Goal: Complete application form

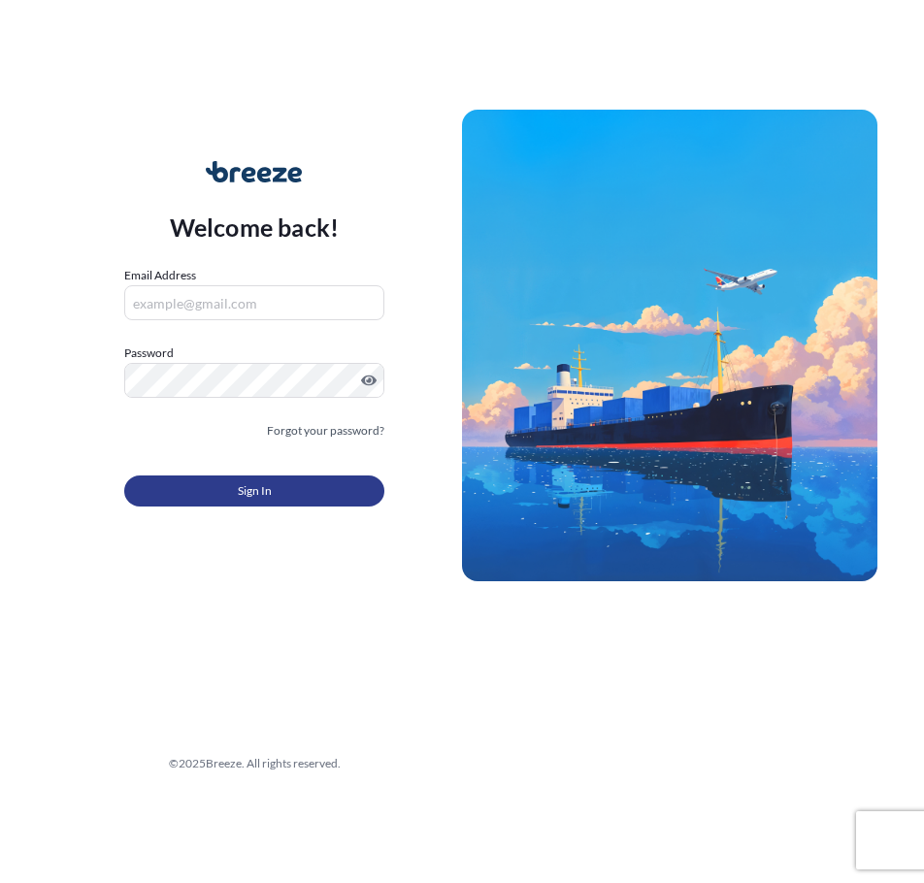
type input "[PERSON_NAME][EMAIL_ADDRESS][PERSON_NAME][DOMAIN_NAME]"
click at [260, 490] on span "Sign In" at bounding box center [255, 490] width 34 height 19
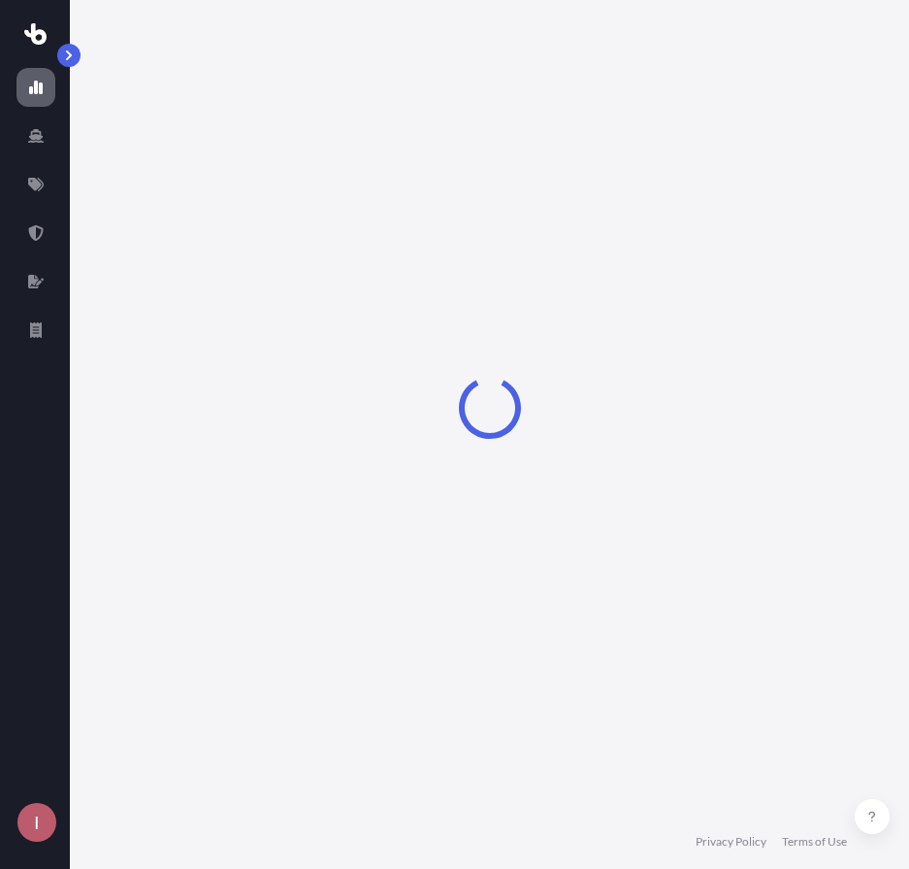
select select "2025"
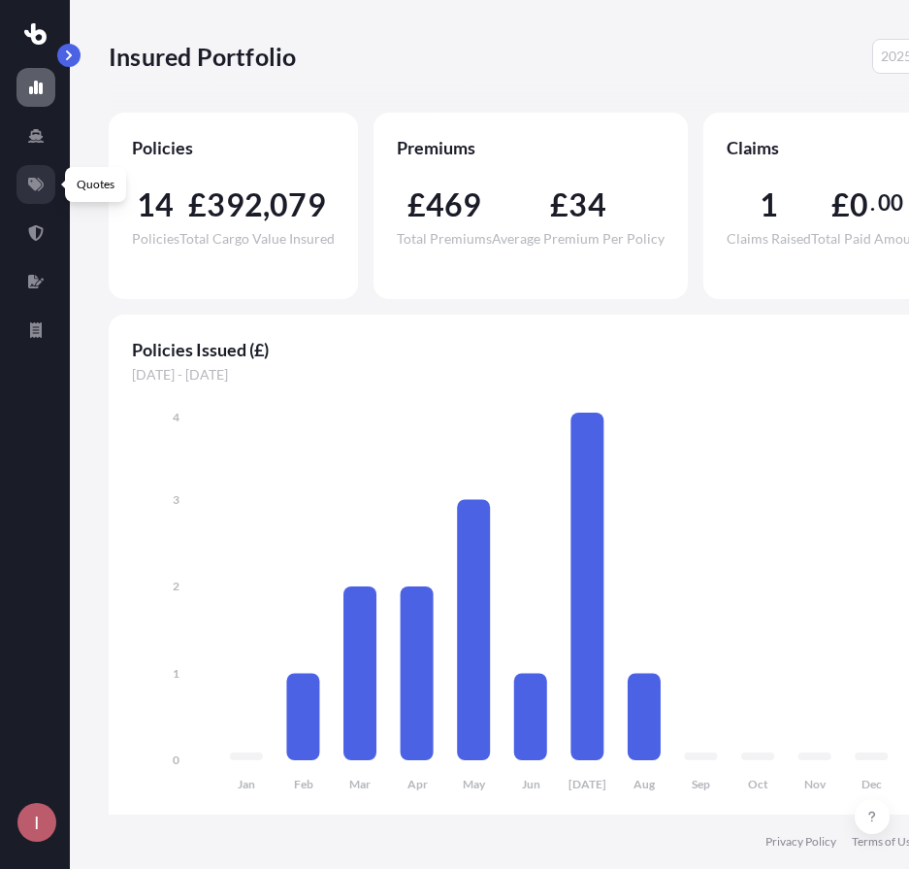
click at [39, 166] on link at bounding box center [36, 184] width 39 height 39
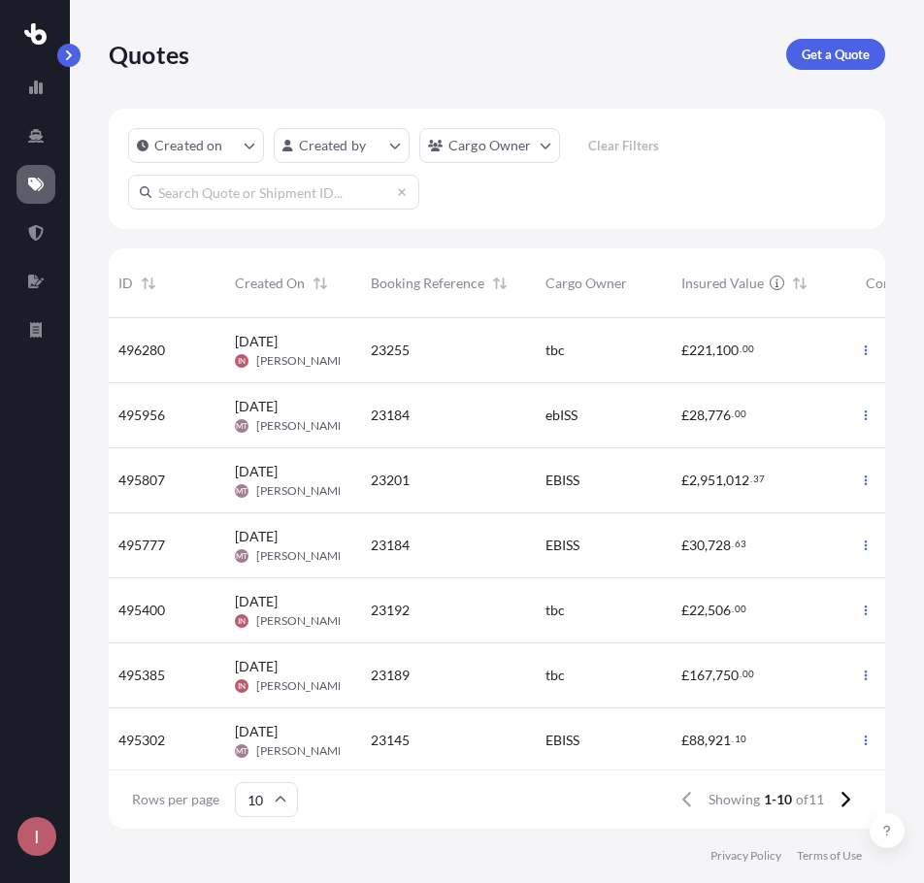
scroll to position [0, 2]
click at [312, 609] on span "25 Jul 2025 IN Isabella Newell" at bounding box center [291, 610] width 105 height 37
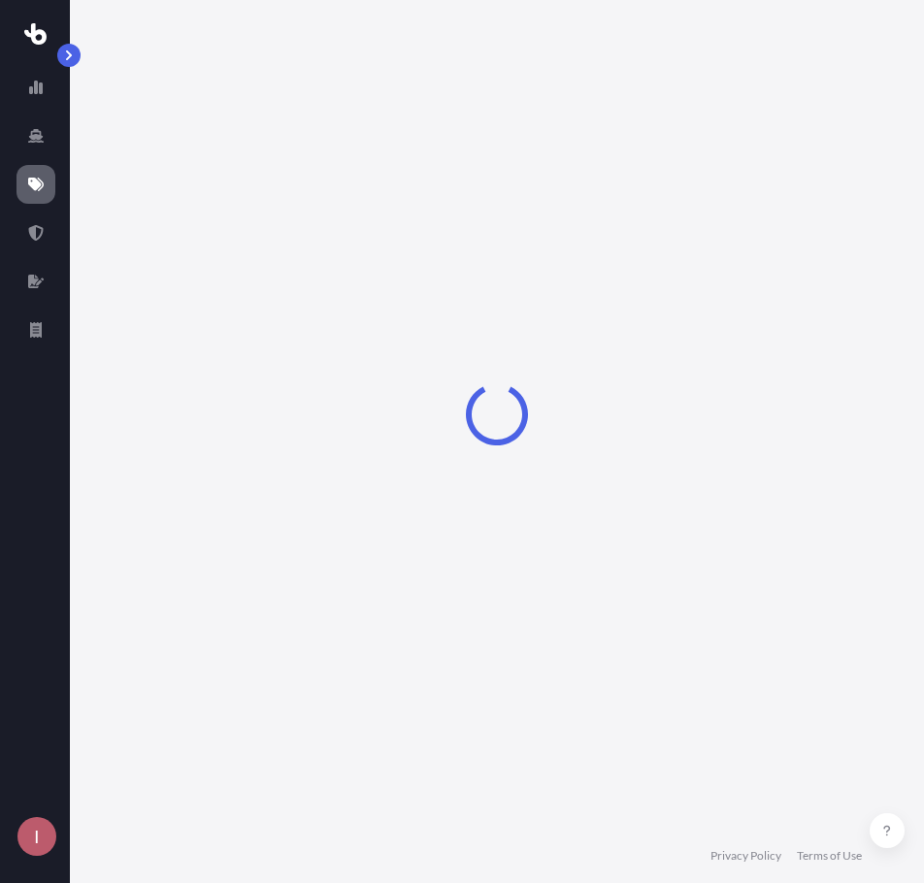
select select "Road"
select select "1"
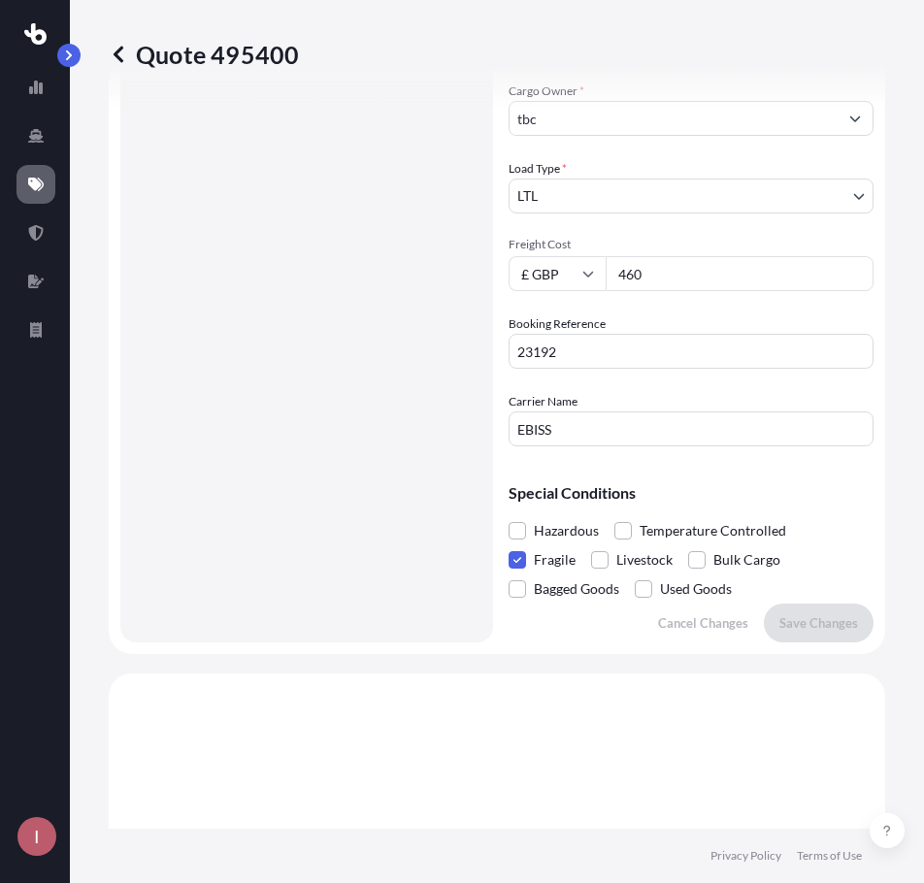
scroll to position [97, 0]
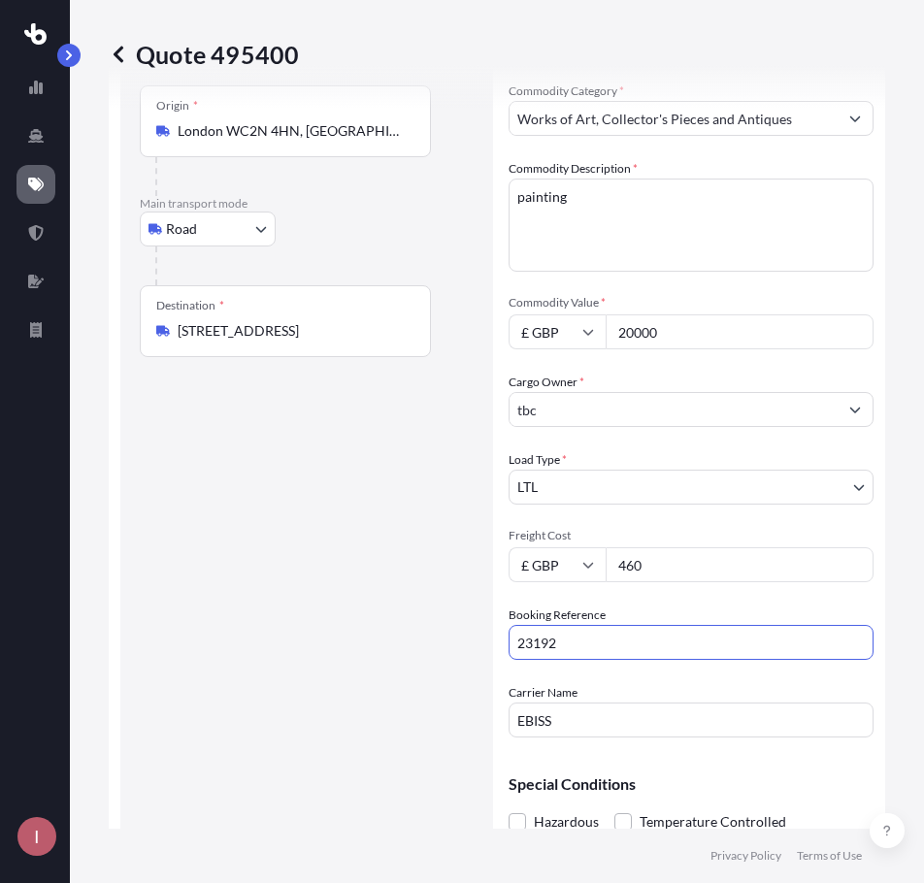
drag, startPoint x: 567, startPoint y: 632, endPoint x: 463, endPoint y: 637, distance: 104.0
click at [463, 637] on form "Route Details Place of loading Road Road Rail Origin * London WC2N 4HN, UK Main…" at bounding box center [497, 479] width 777 height 934
drag, startPoint x: 613, startPoint y: 657, endPoint x: 603, endPoint y: 659, distance: 10.9
click at [613, 657] on input "14163 IN" at bounding box center [691, 642] width 365 height 35
drag, startPoint x: 544, startPoint y: 641, endPoint x: 558, endPoint y: 639, distance: 14.7
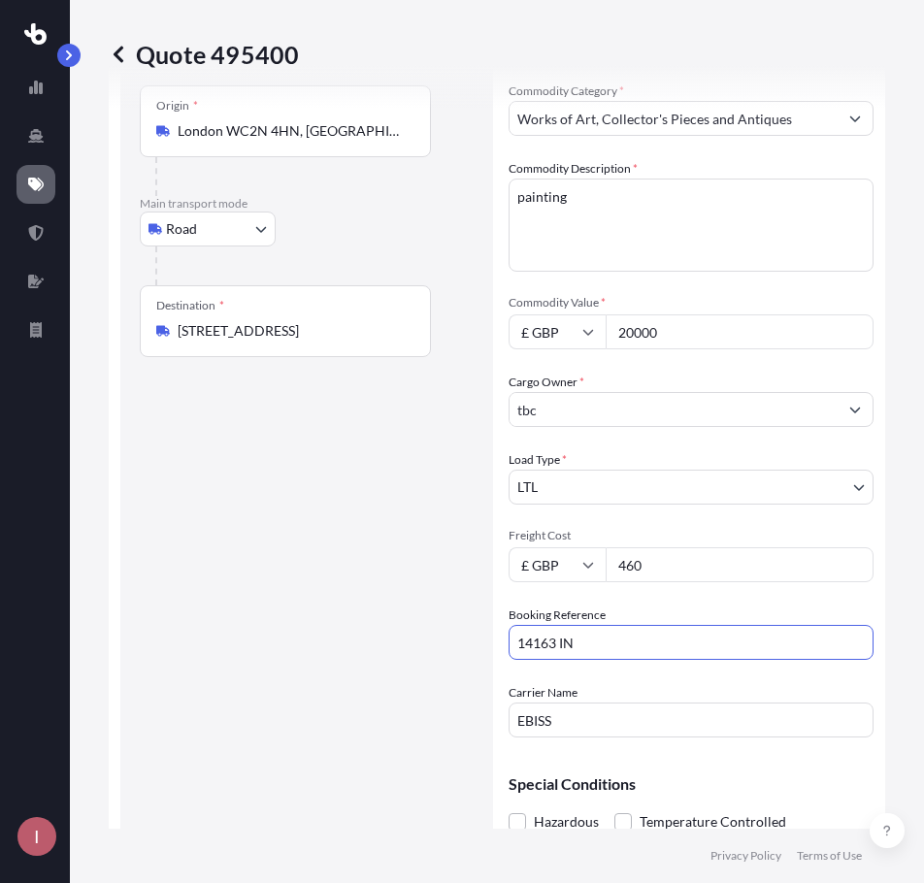
click at [545, 641] on input "14163 IN" at bounding box center [691, 642] width 365 height 35
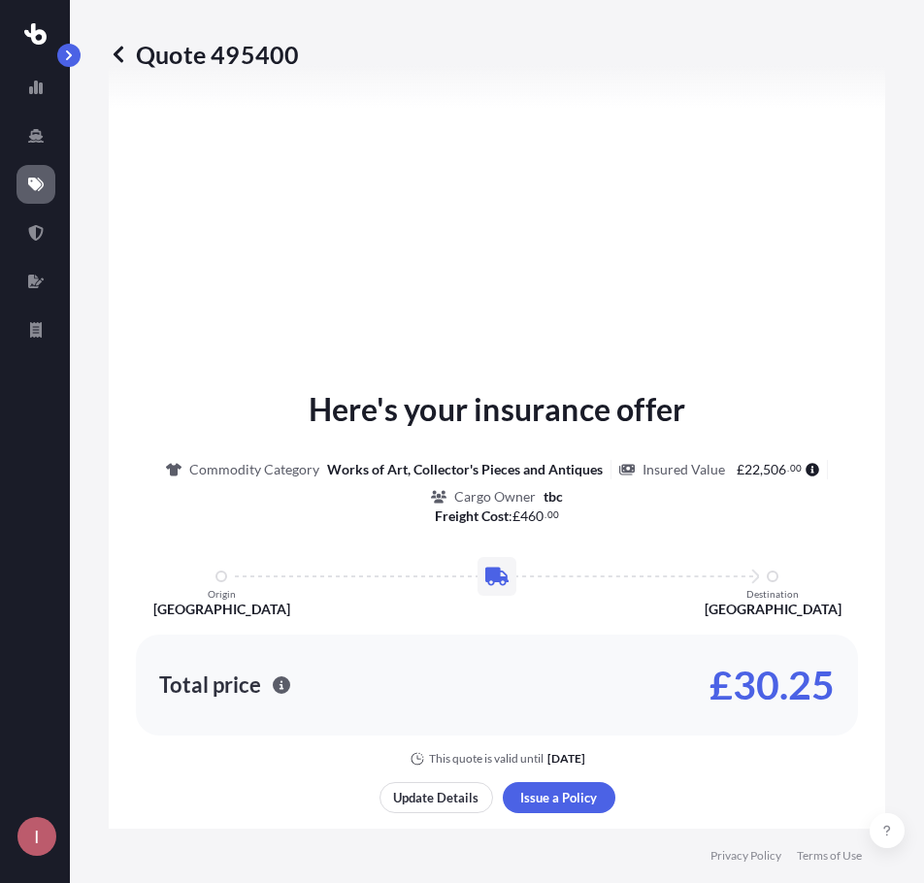
scroll to position [1456, 0]
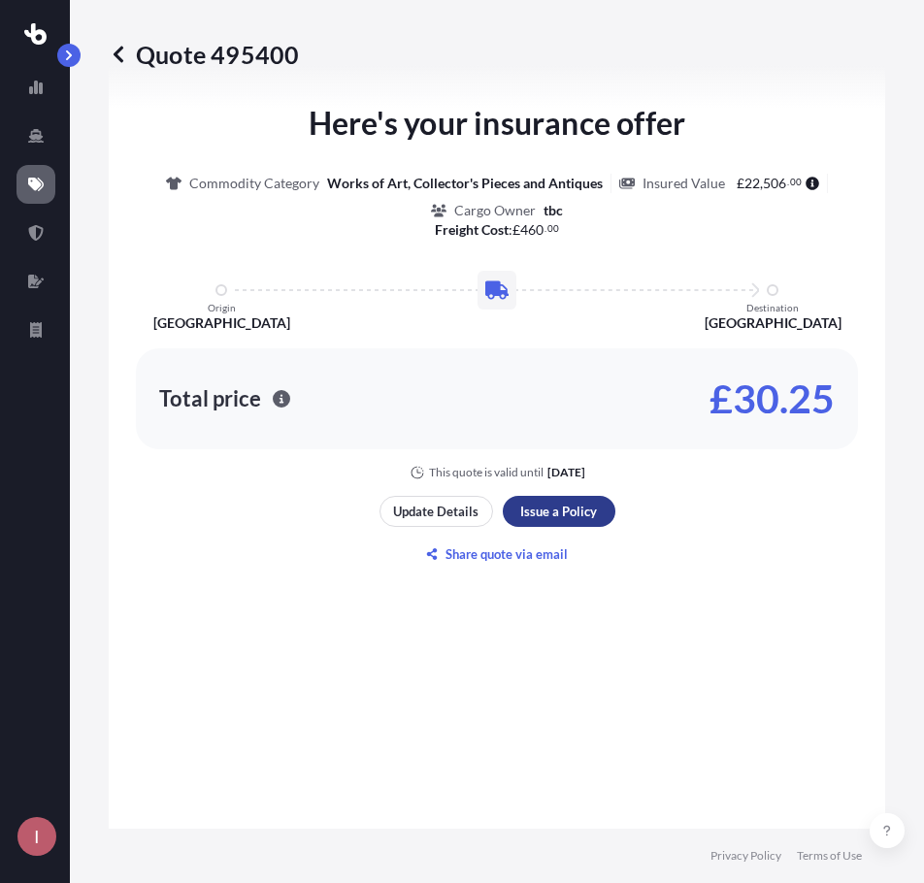
type input "14183 IN"
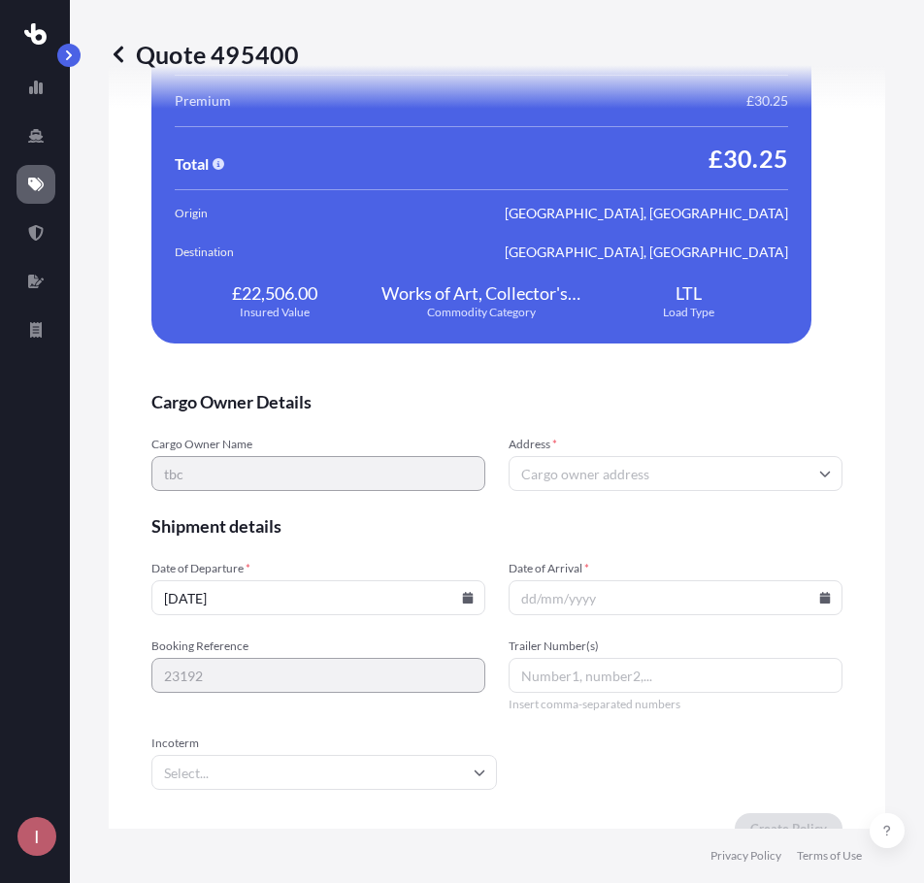
scroll to position [3733, 0]
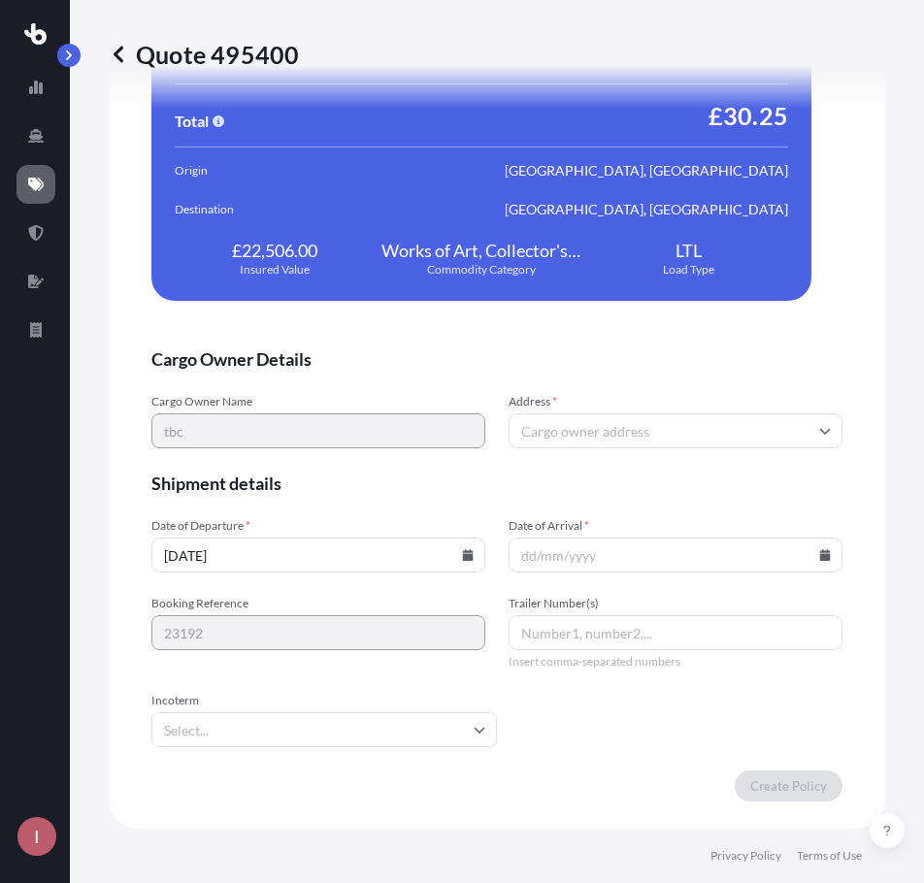
click at [573, 428] on input "Address *" at bounding box center [676, 430] width 334 height 35
click at [816, 562] on input "Date of Arrival *" at bounding box center [676, 555] width 334 height 35
click at [820, 556] on icon at bounding box center [825, 555] width 11 height 12
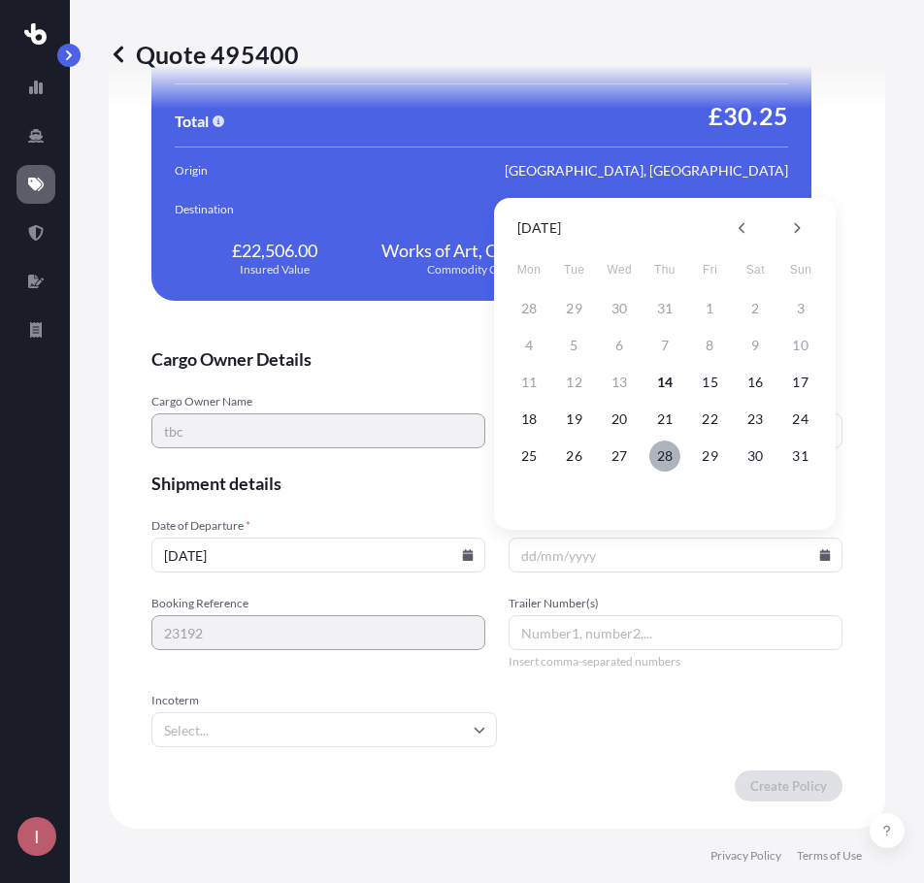
click at [661, 457] on button "28" at bounding box center [664, 456] width 31 height 31
type input "[DATE]"
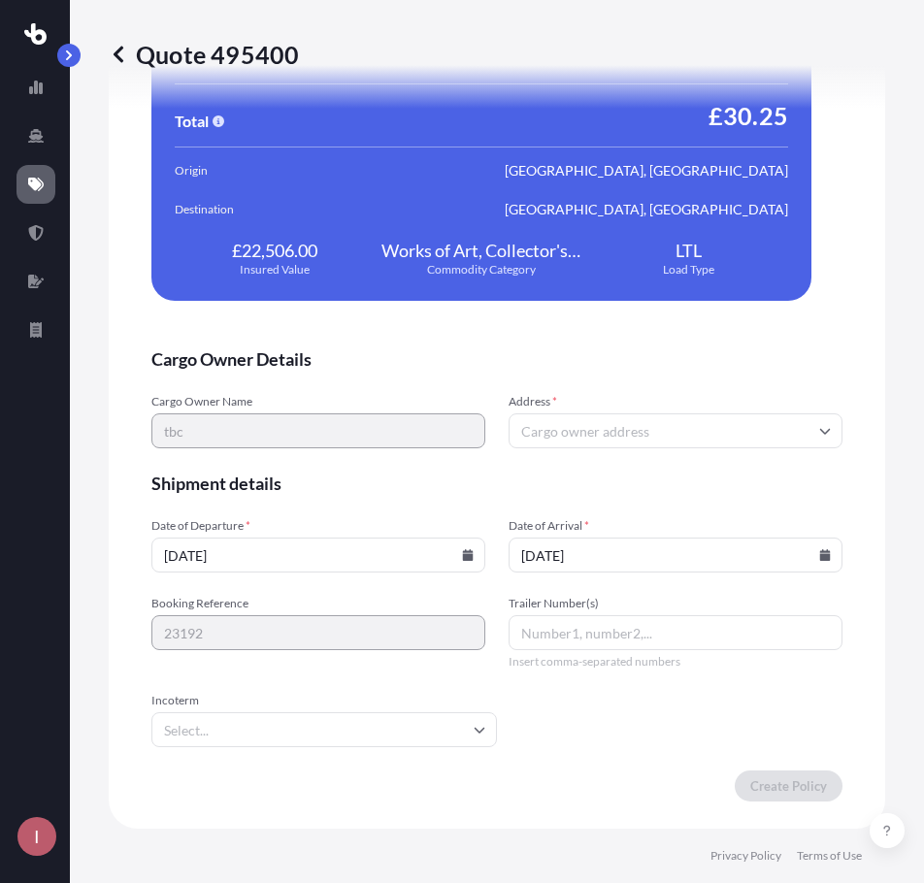
click at [420, 716] on input "Incoterm" at bounding box center [324, 729] width 346 height 35
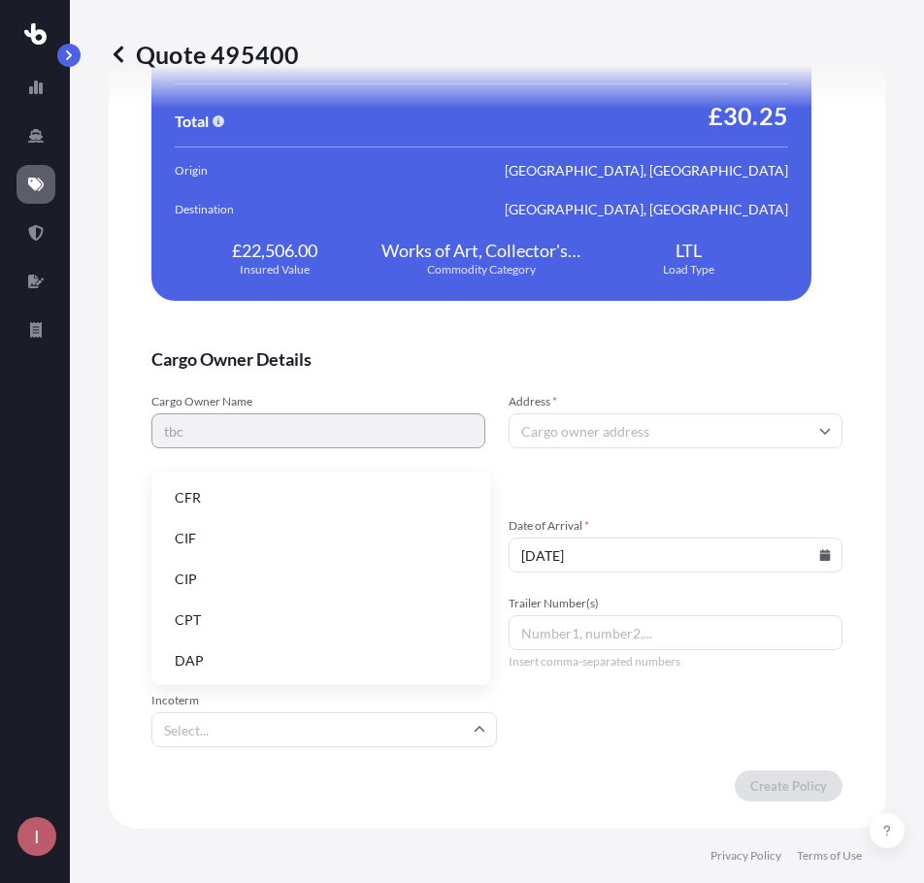
click at [645, 423] on input "Address *" at bounding box center [676, 430] width 334 height 35
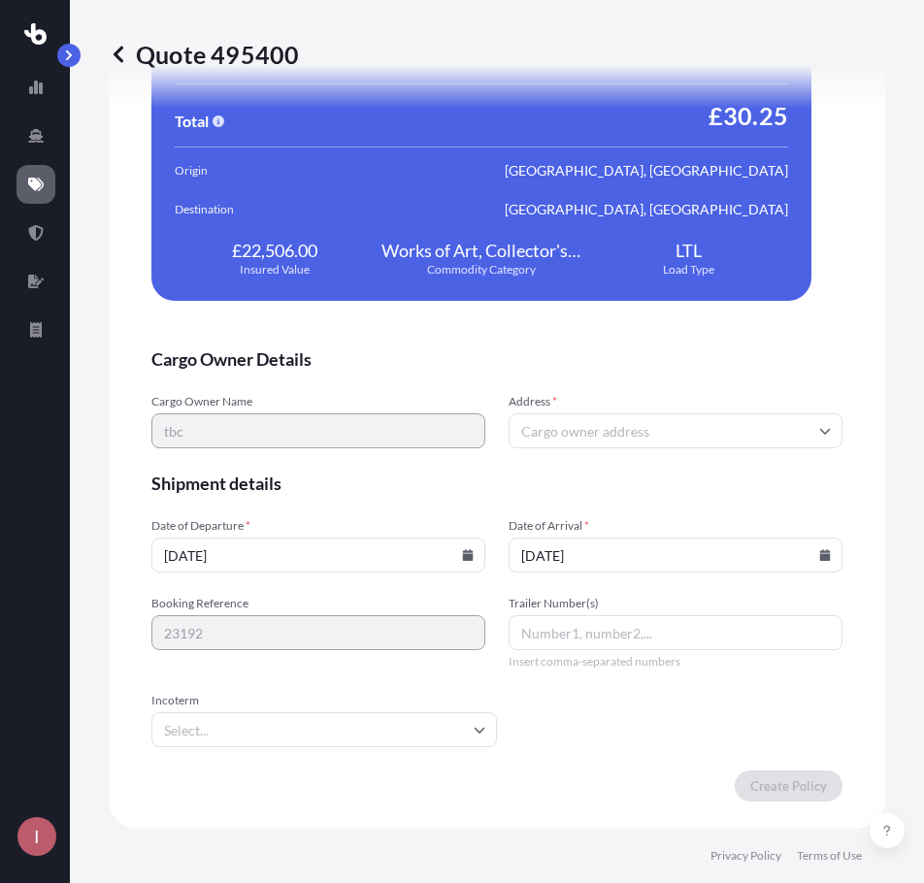
click at [632, 420] on input "Address *" at bounding box center [676, 430] width 334 height 35
click at [632, 479] on div "Please type and select an option" at bounding box center [665, 488] width 312 height 48
click at [613, 441] on input "Address *" at bounding box center [676, 430] width 334 height 35
paste input "Molton Brown, KAO Brands, 6 Agar ST, London, WC2N 4HN"
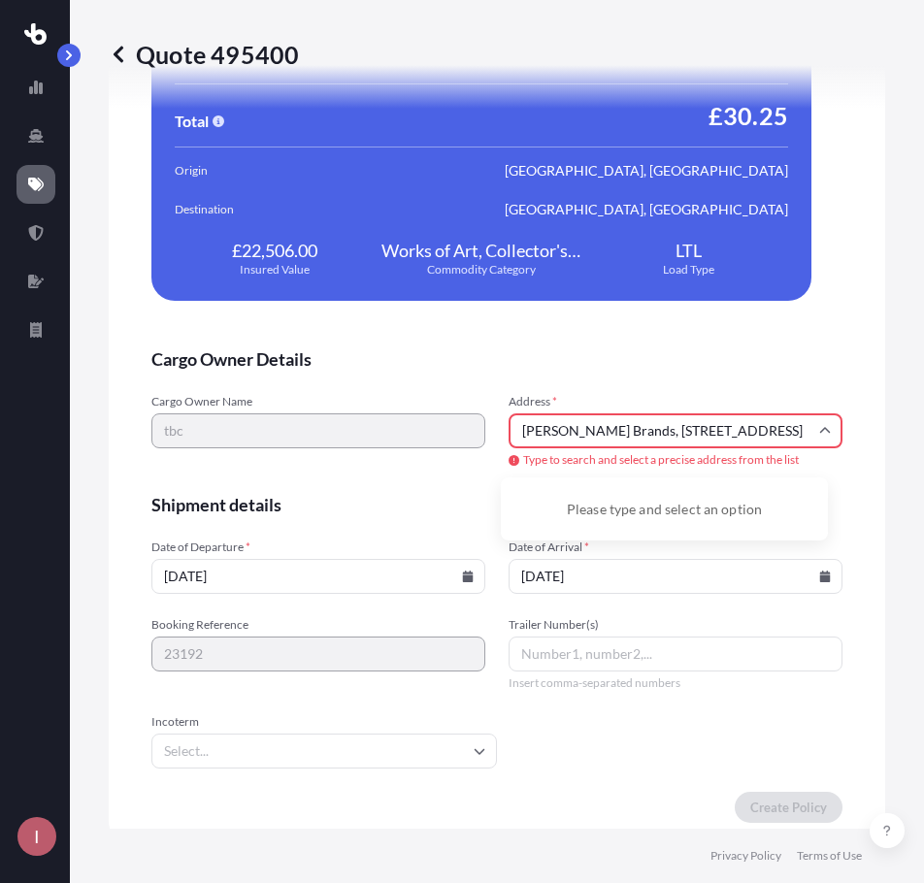
scroll to position [0, 0]
click at [614, 340] on div "Cargo Owner Details Cargo Owner Name tbc Address * Molton Brown, KAO Brands, 6 …" at bounding box center [496, 398] width 691 height 849
click at [759, 425] on input "Molton Brown, KAO Brands, 6 Agar ST, London, WC2N 4HN" at bounding box center [676, 430] width 334 height 35
click at [687, 427] on input "Molton Brown, KAO Brands, 6 Agar ST, London, WC2N 4HN" at bounding box center [676, 430] width 334 height 35
drag, startPoint x: 687, startPoint y: 427, endPoint x: 557, endPoint y: 427, distance: 130.1
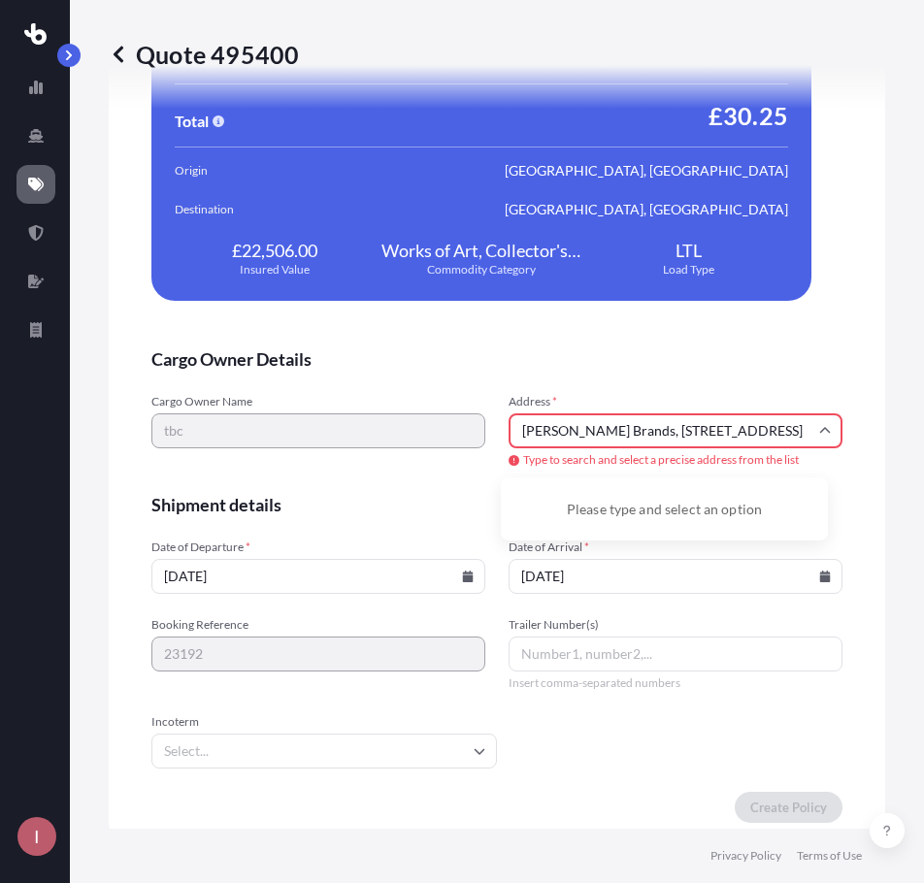
click at [557, 427] on input "Molton Brown, KAO Brands, 6 Agar ST, London, WC2N 4HN" at bounding box center [676, 430] width 334 height 35
click at [682, 487] on li "Agar St, London WC2N 4HN, UK" at bounding box center [665, 503] width 312 height 37
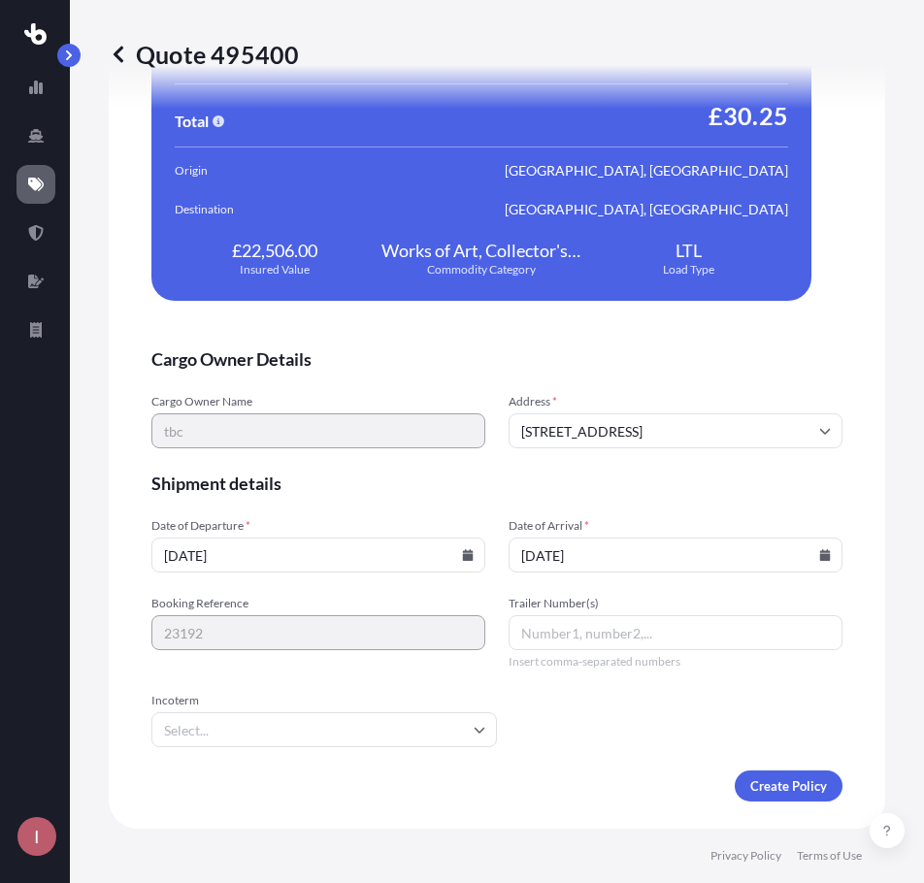
click at [656, 438] on input "Agar St, London WC2R 0QE, UK" at bounding box center [676, 430] width 334 height 35
click at [674, 430] on input "Agar St, London WC2R 0QE, UK" at bounding box center [676, 430] width 334 height 35
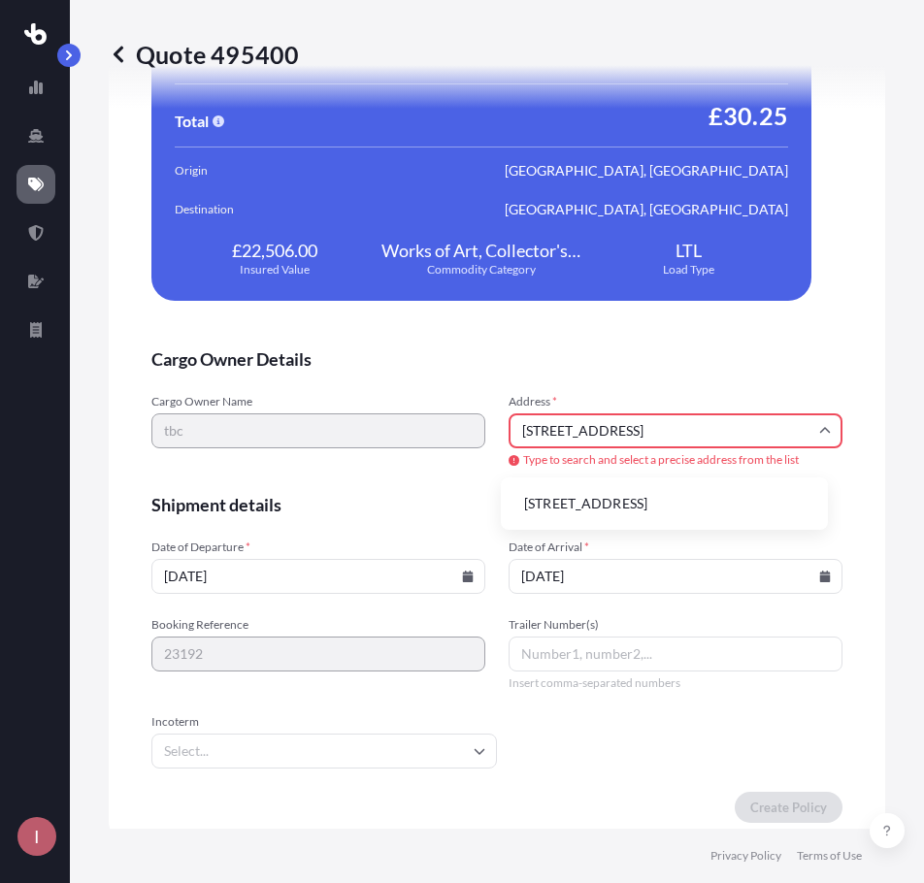
click at [611, 510] on li "Agar St, London WC2N 4HN, UK" at bounding box center [665, 503] width 312 height 37
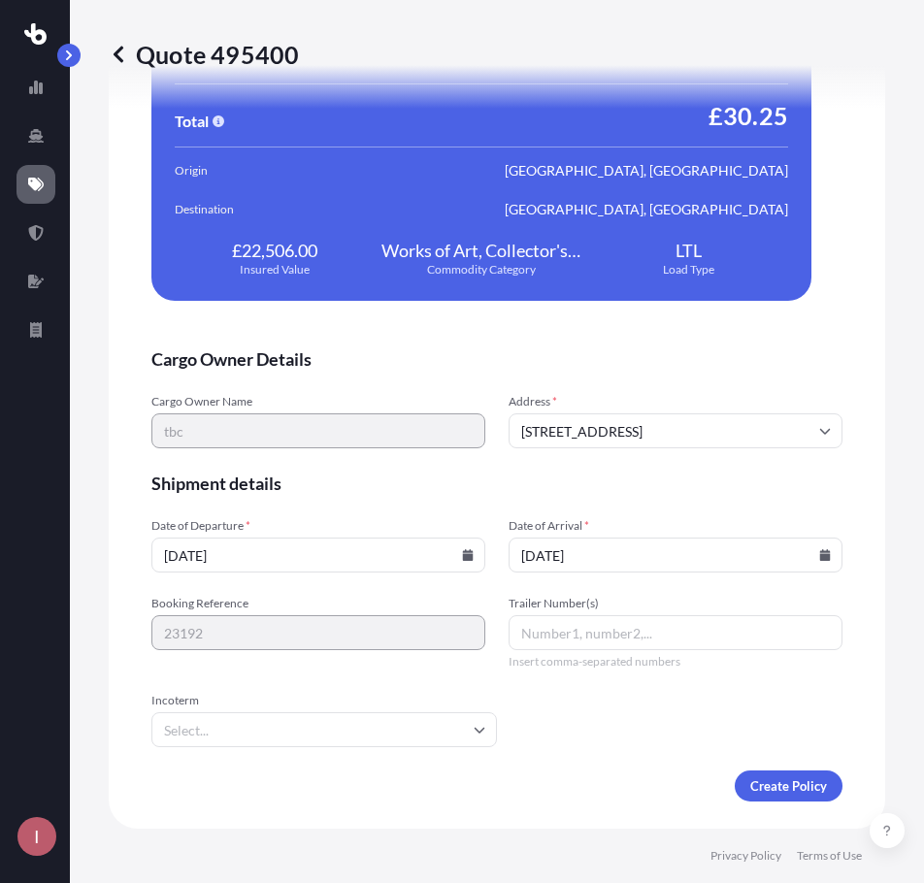
scroll to position [3733, 0]
click at [519, 429] on input "Agar St, London WC2R 0QE, UK" at bounding box center [676, 430] width 334 height 35
click at [513, 432] on input "Agar St, London WC2R 0QE, UK" at bounding box center [676, 430] width 334 height 35
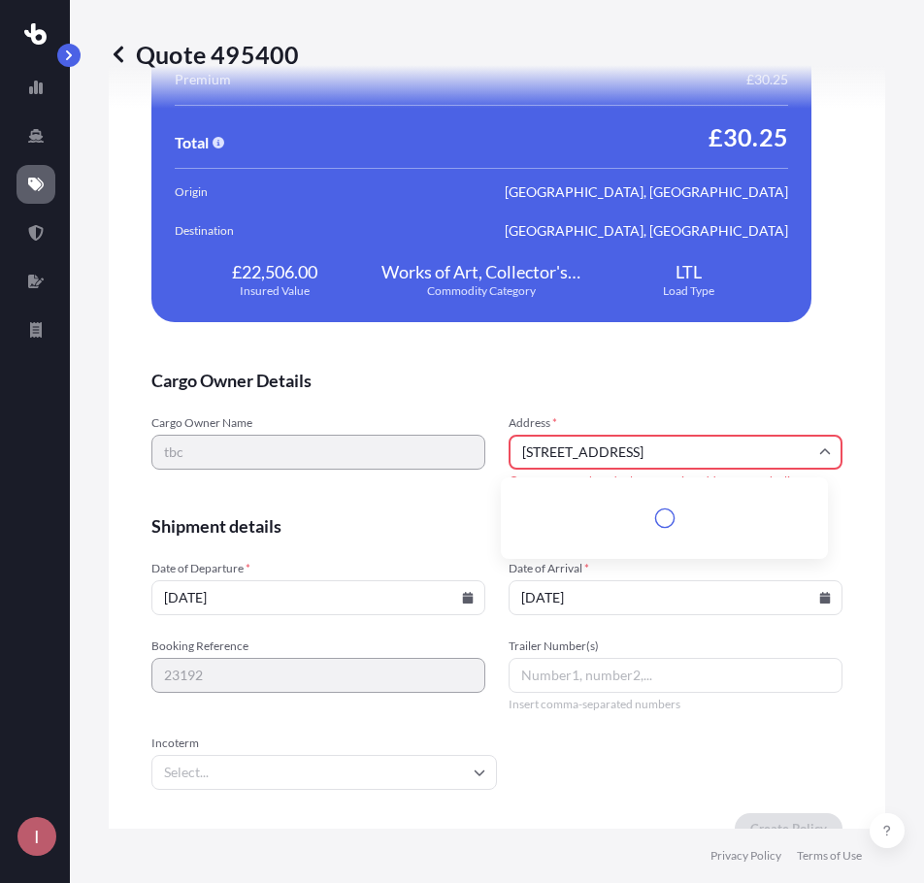
scroll to position [3754, 0]
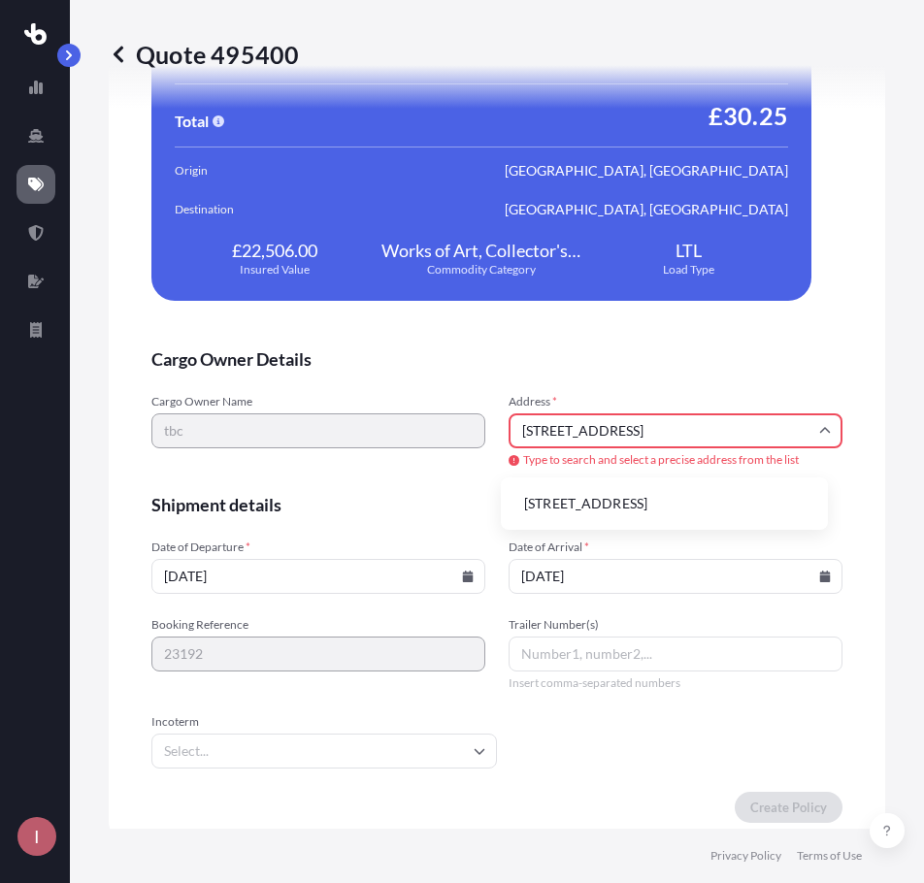
drag, startPoint x: 686, startPoint y: 427, endPoint x: 628, endPoint y: 437, distance: 59.0
click at [628, 437] on input "[STREET_ADDRESS]" at bounding box center [676, 430] width 334 height 35
type input "[STREET_ADDRESS]"
click at [680, 434] on input "[STREET_ADDRESS]" at bounding box center [676, 430] width 334 height 35
click at [551, 428] on input "[STREET_ADDRESS]" at bounding box center [676, 430] width 334 height 35
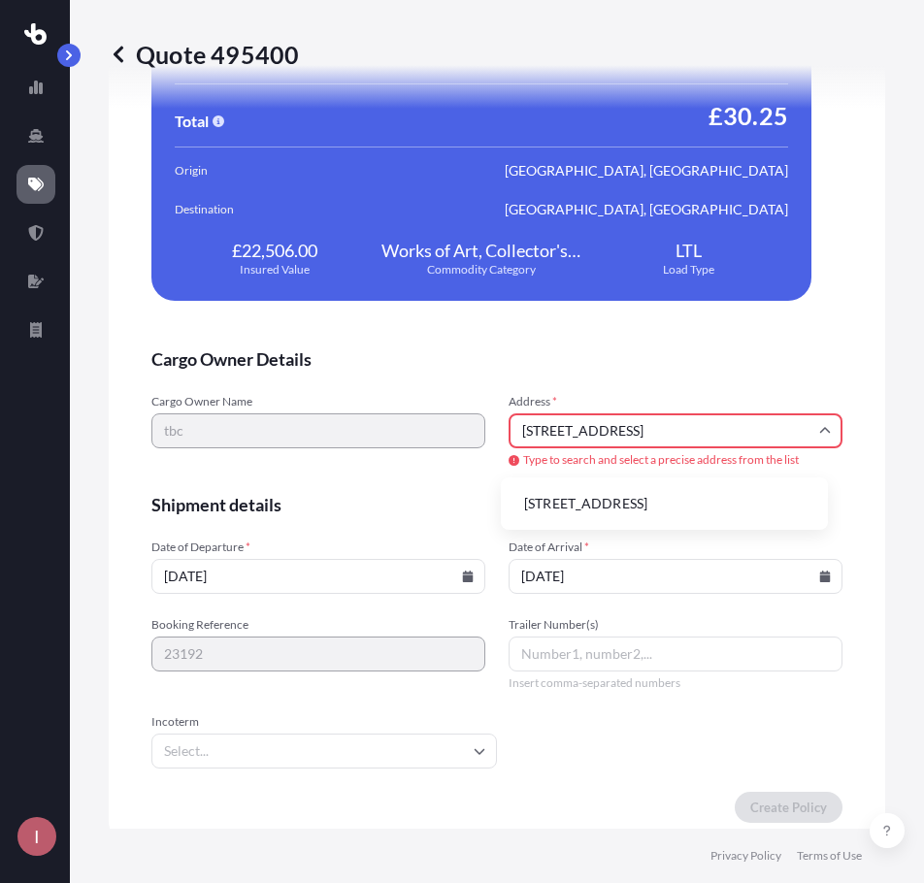
click at [665, 498] on li "[STREET_ADDRESS]" at bounding box center [665, 503] width 312 height 37
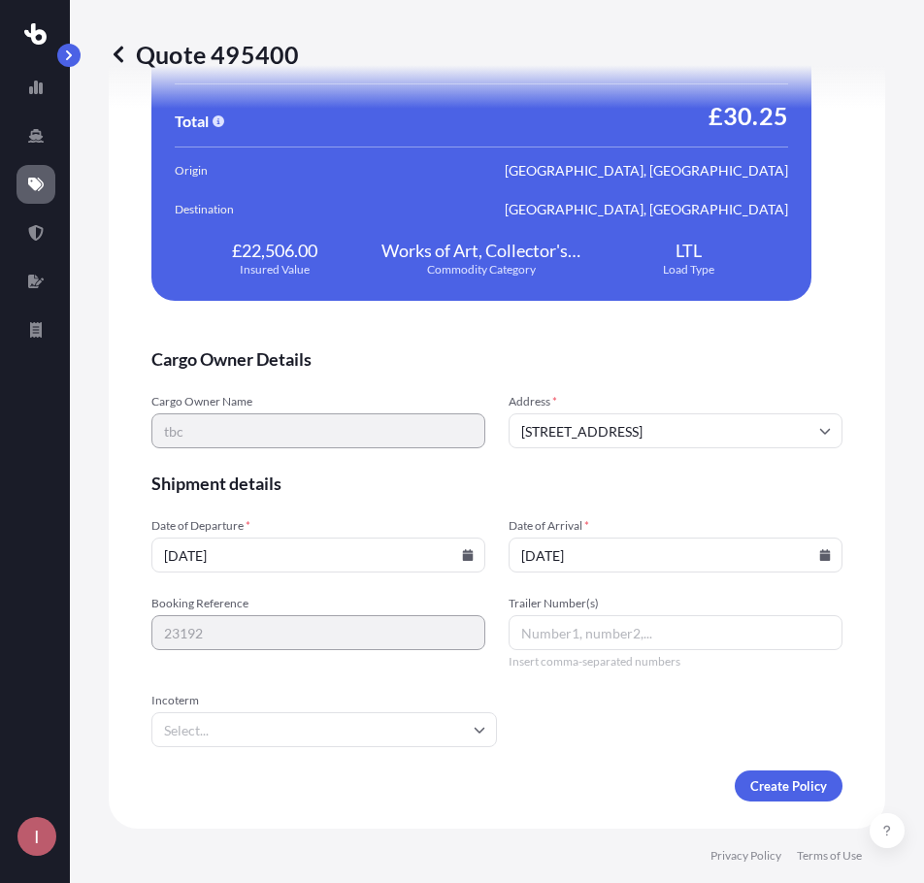
scroll to position [3733, 0]
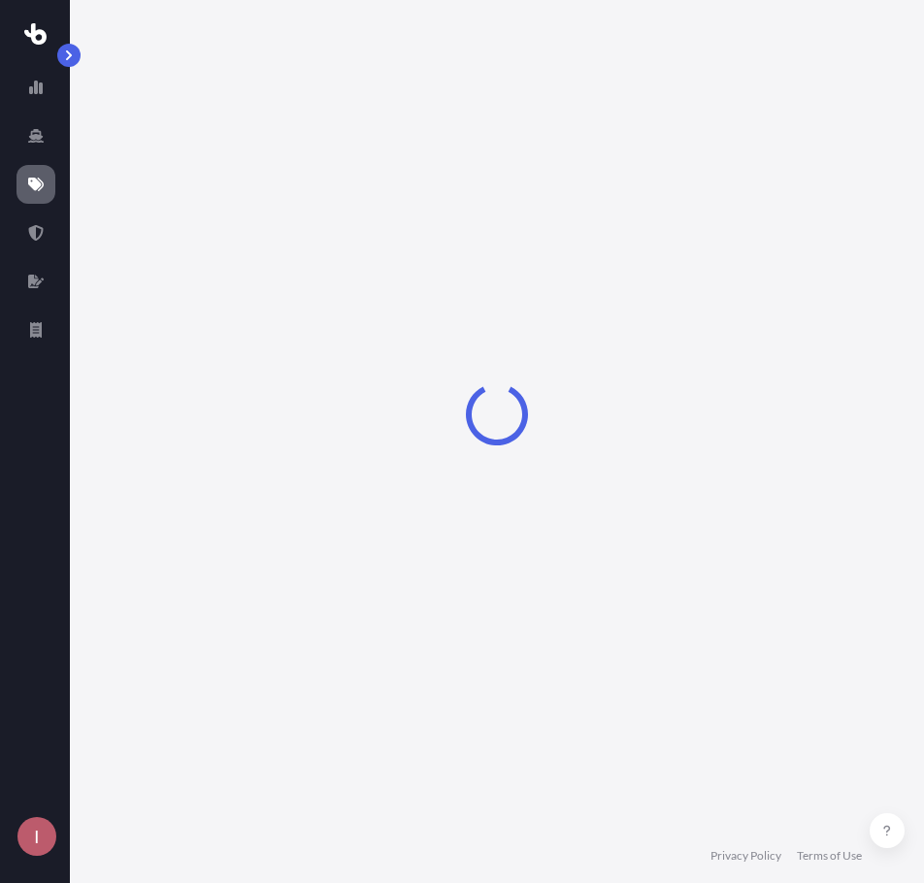
select select "Road"
select select "1"
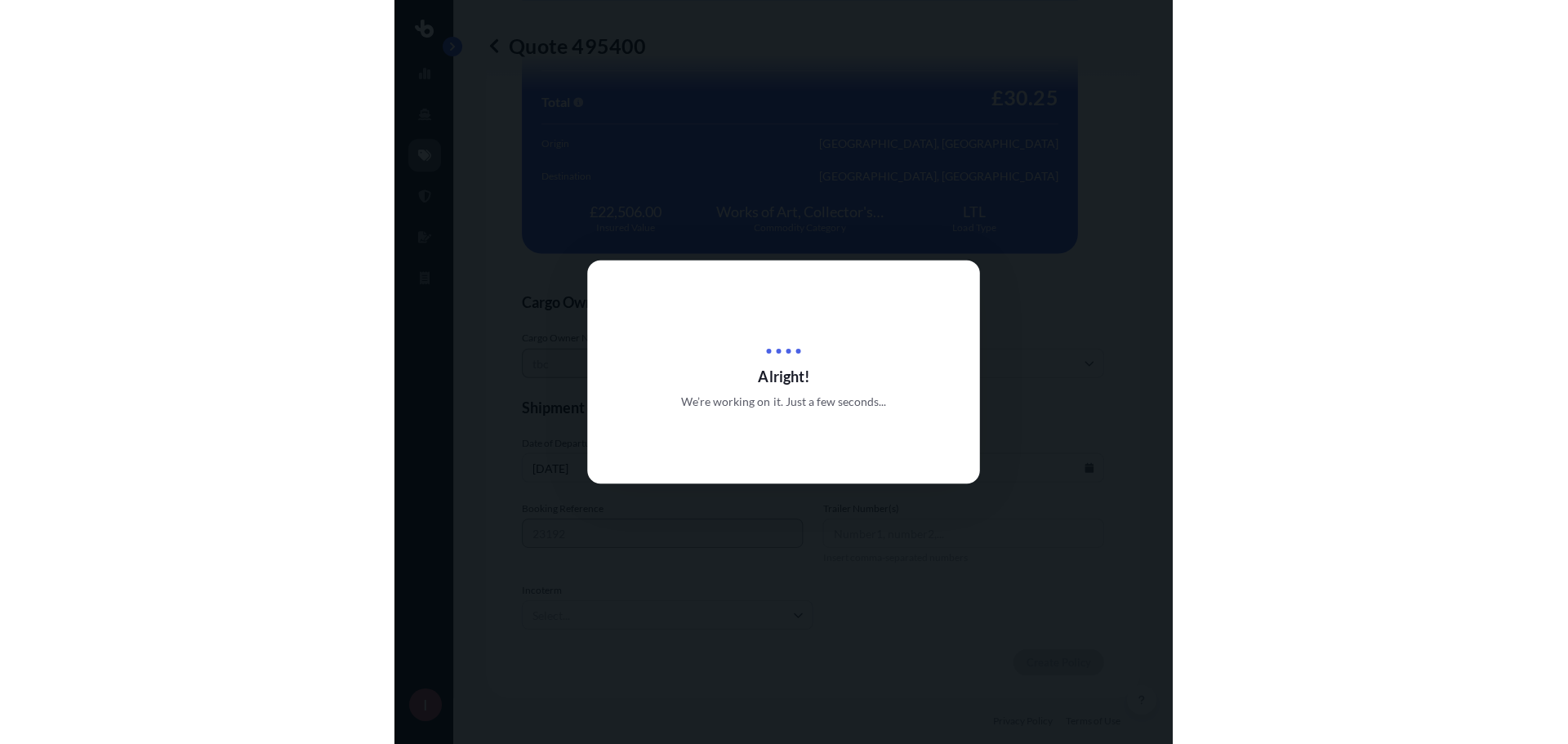
scroll to position [1849, 0]
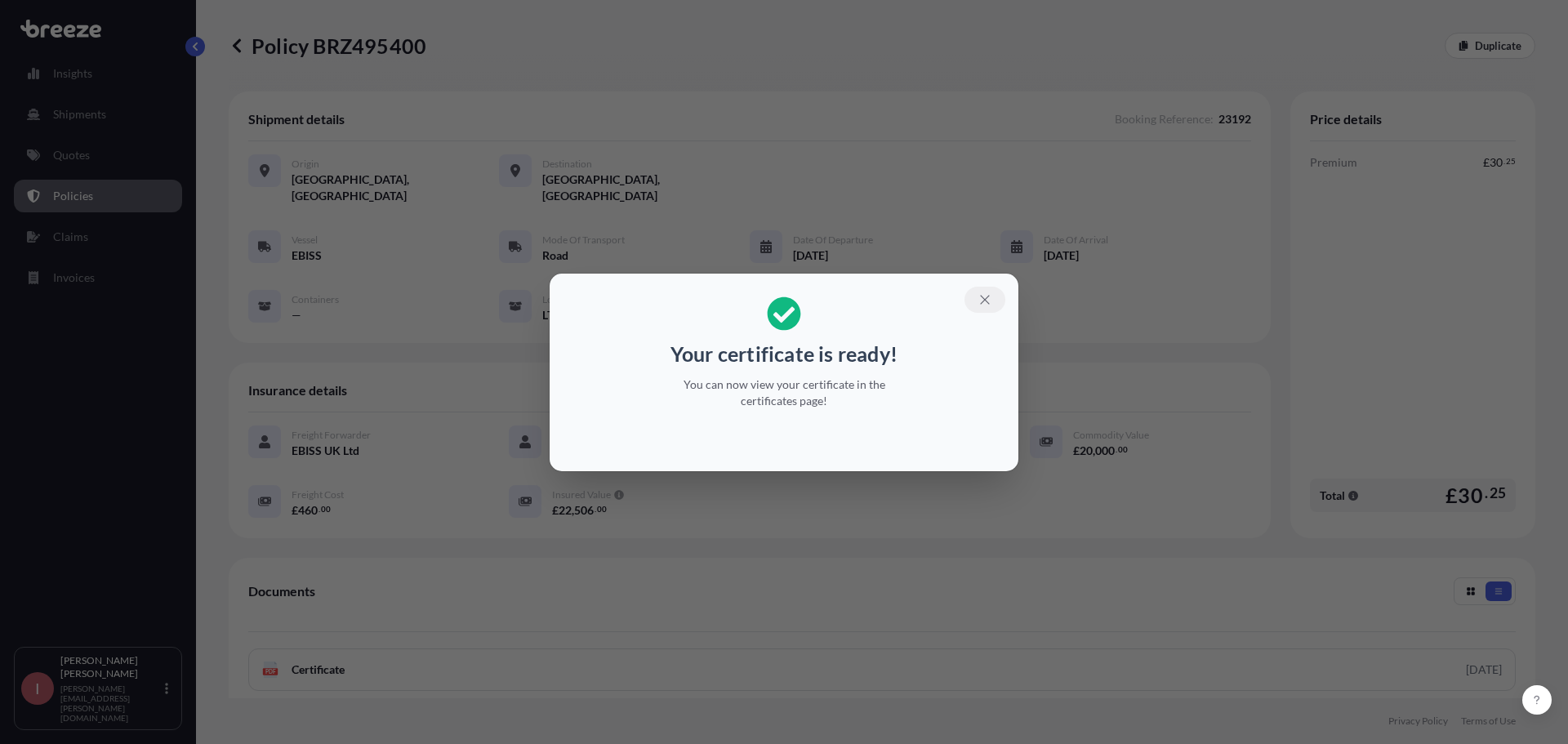
click at [776, 300] on icon "button" at bounding box center [984, 299] width 9 height 9
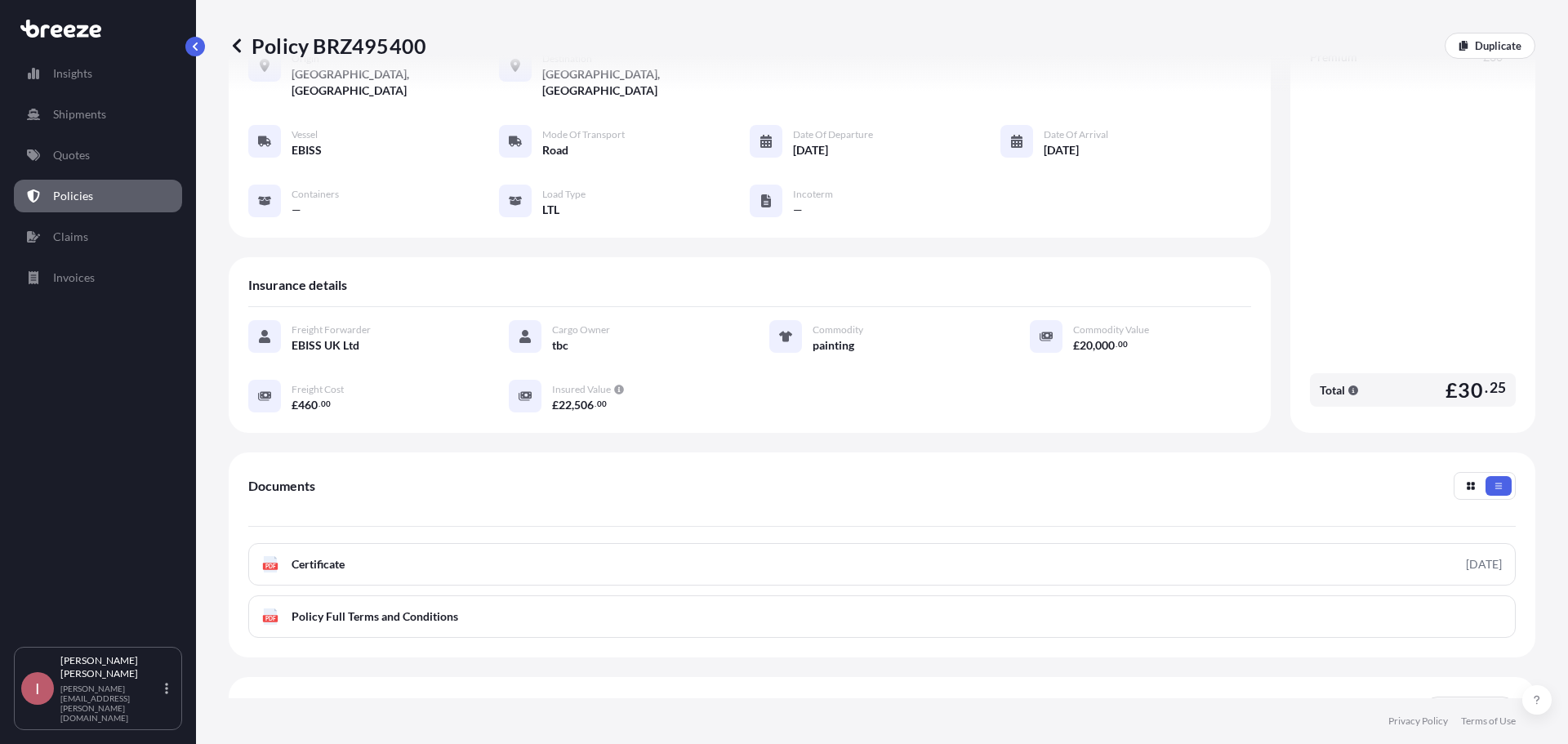
scroll to position [222, 0]
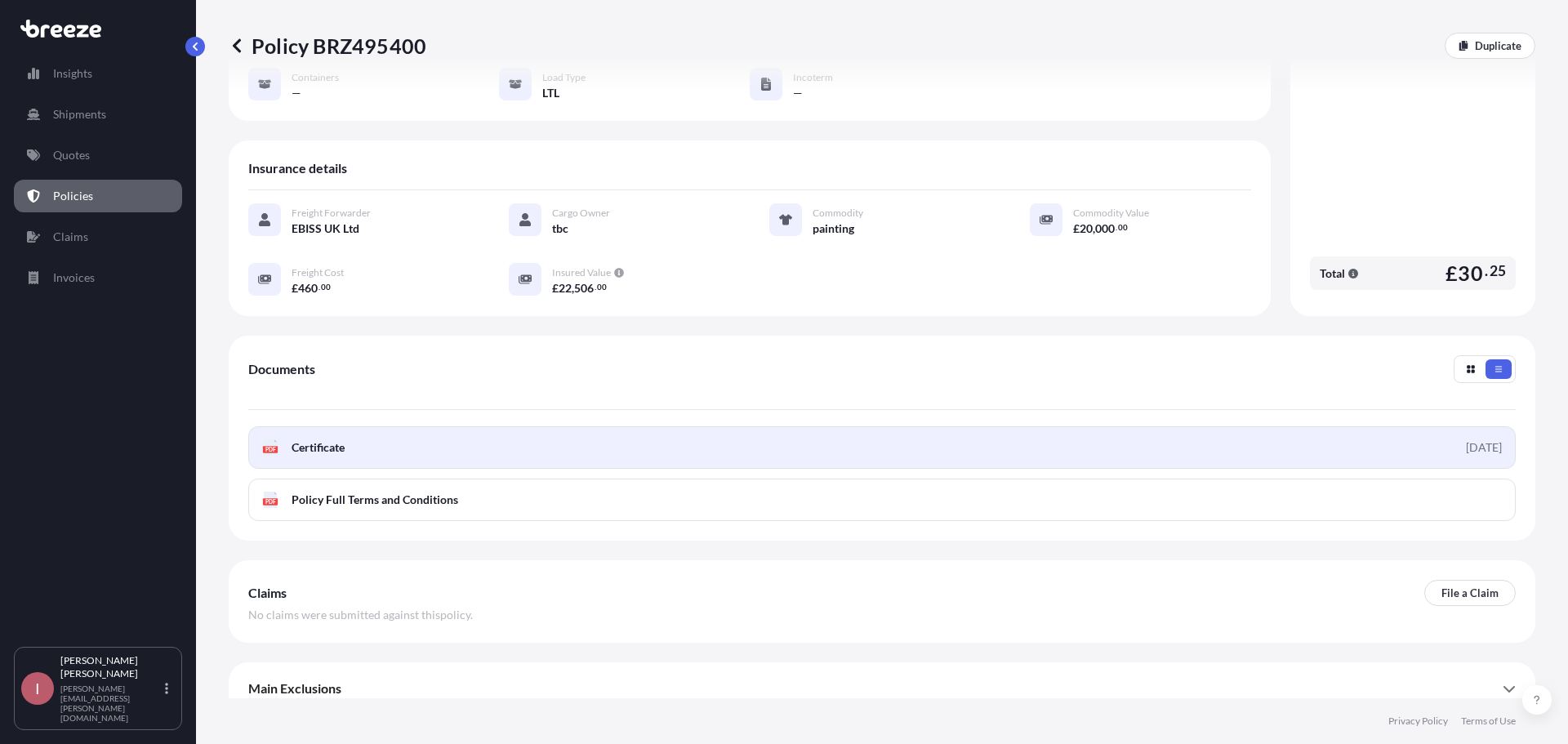
click at [347, 432] on link "PDF Certificate [DATE]" at bounding box center [882, 448] width 1267 height 42
